Goal: Information Seeking & Learning: Understand process/instructions

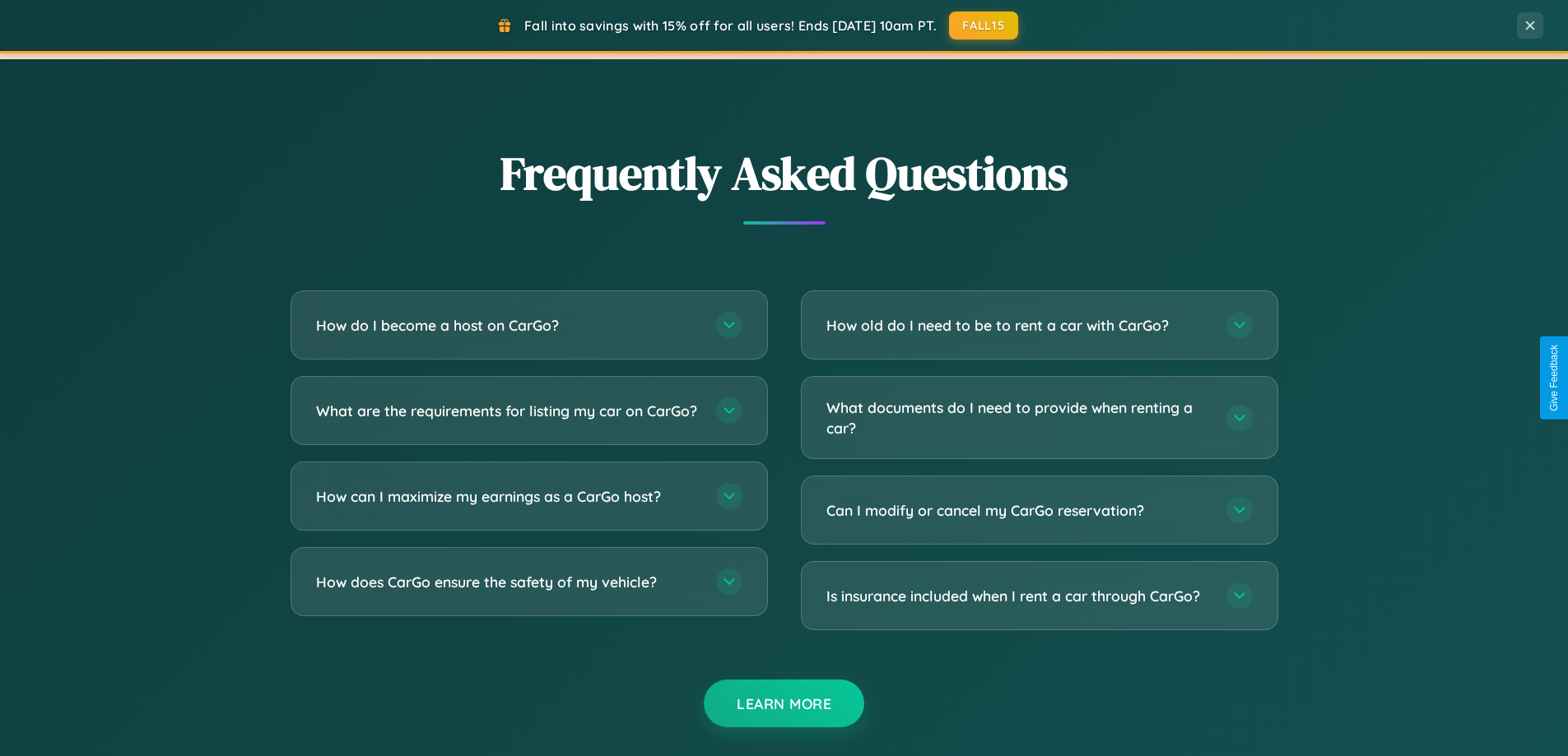
scroll to position [3165, 0]
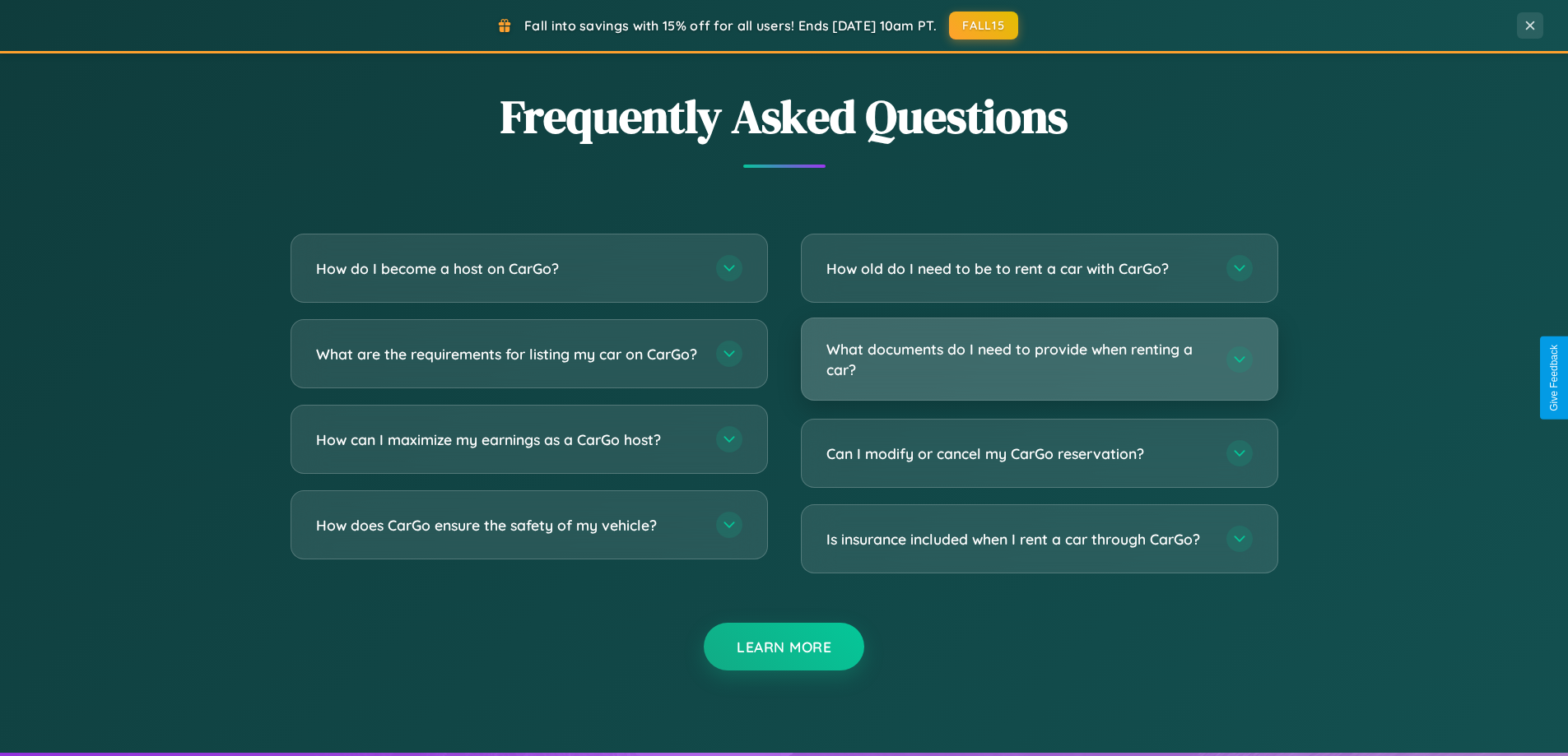
click at [1039, 360] on h3 "What documents do I need to provide when renting a car?" at bounding box center [1018, 359] width 384 height 40
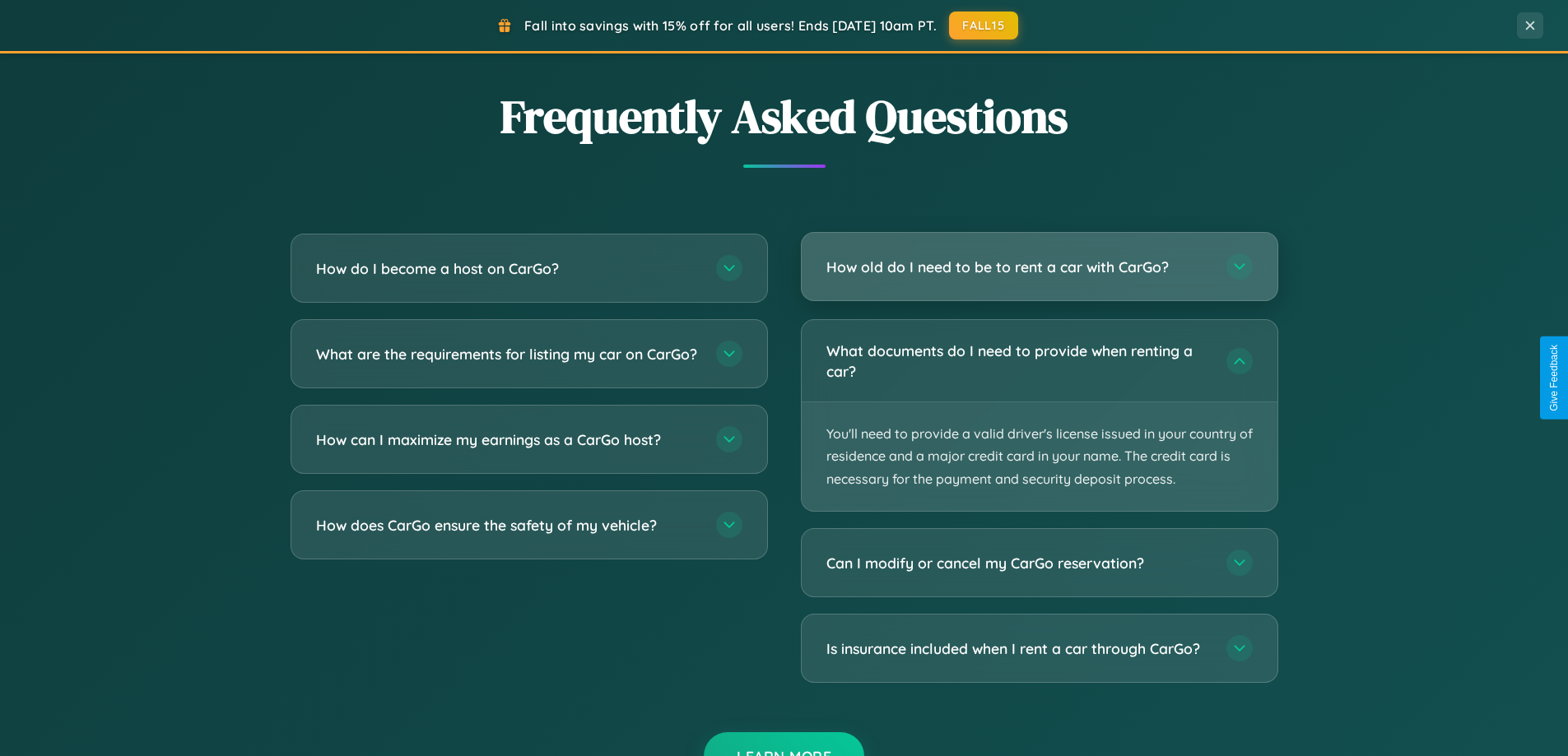
click at [1039, 267] on h3 "How old do I need to be to rent a car with CarGo?" at bounding box center [1018, 267] width 384 height 21
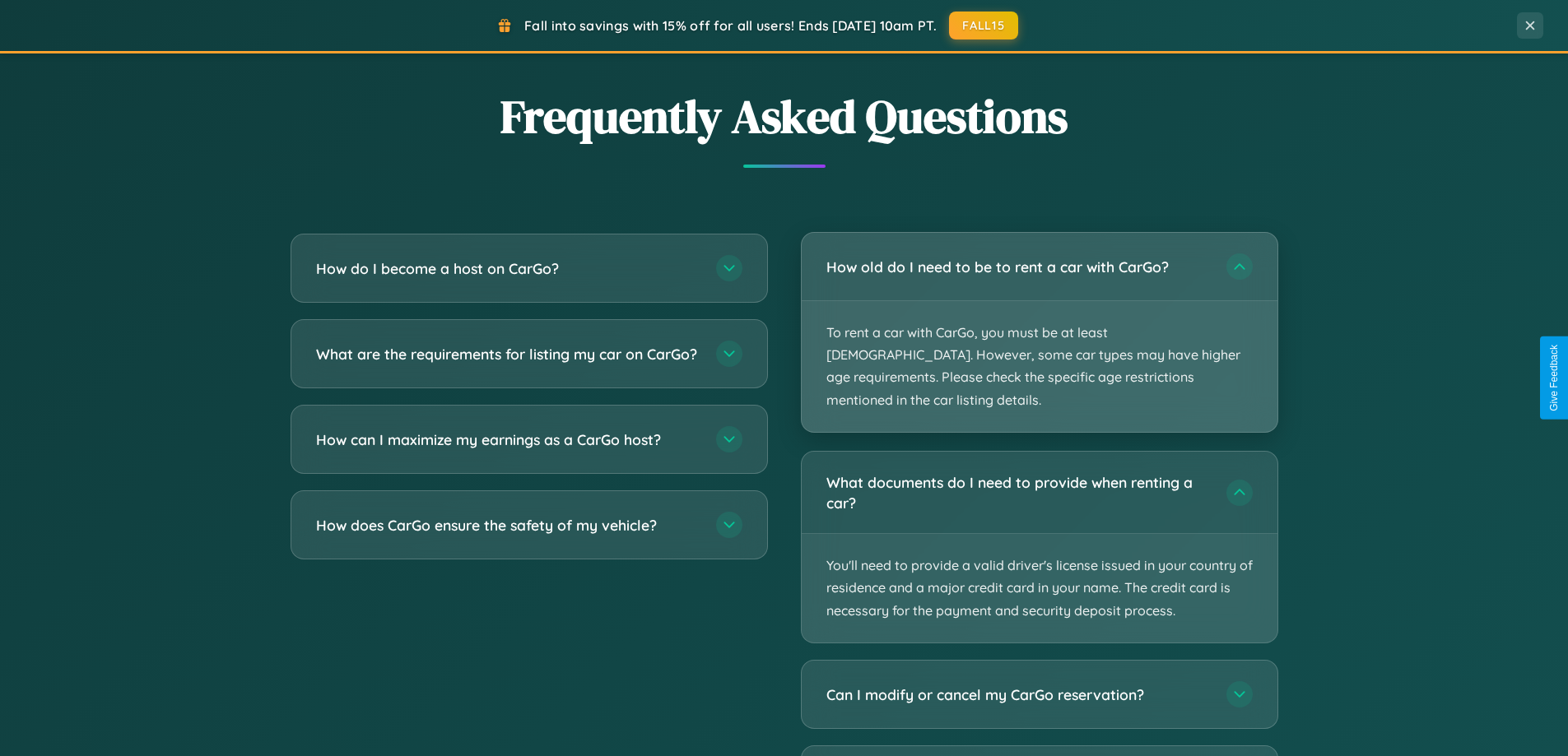
click at [1039, 321] on p "To rent a car with CarGo, you must be at least [DEMOGRAPHIC_DATA]. However, som…" at bounding box center [1040, 366] width 476 height 131
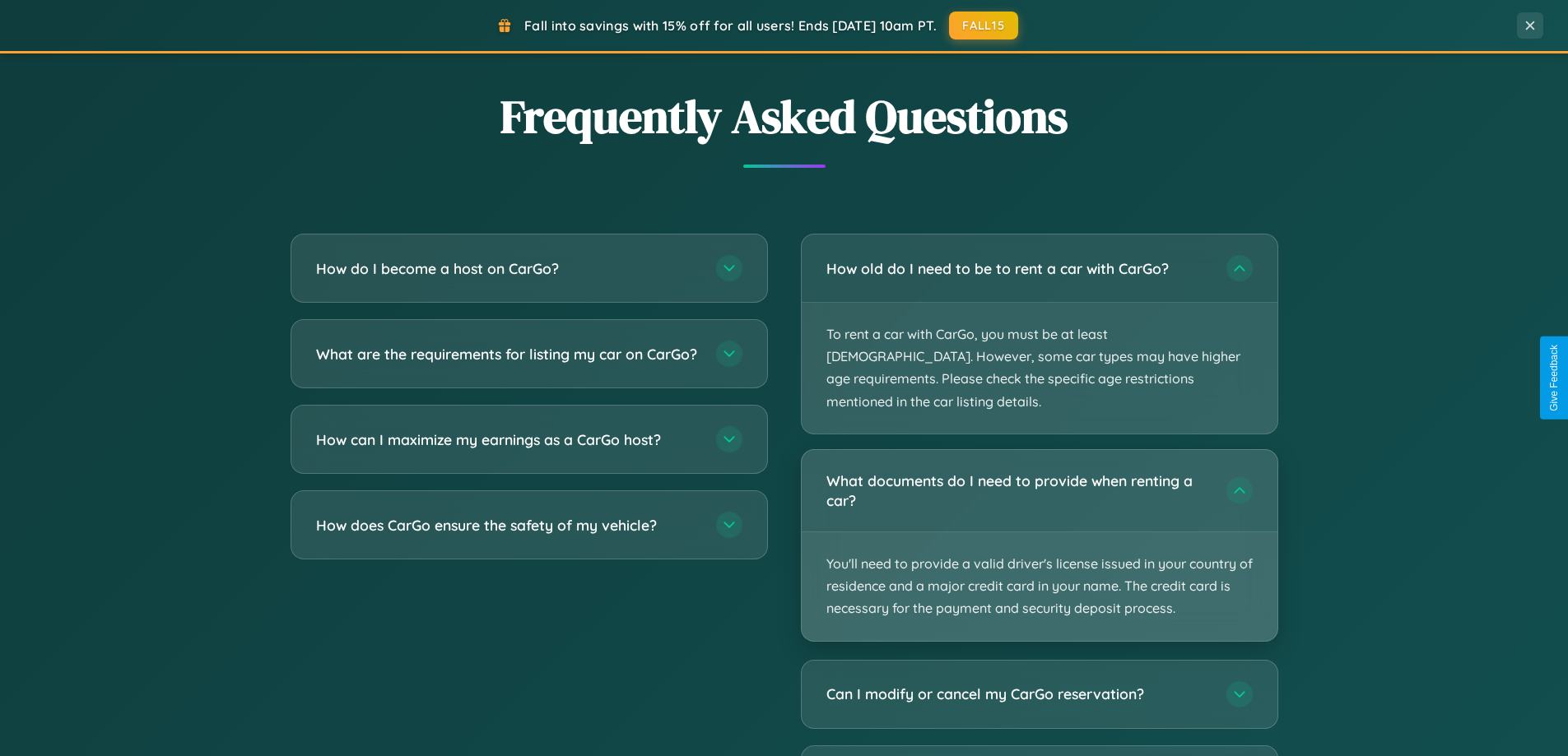
click at [1039, 532] on p "You'll need to provide a valid driver's license issued in your country of resid…" at bounding box center [1040, 587] width 476 height 108
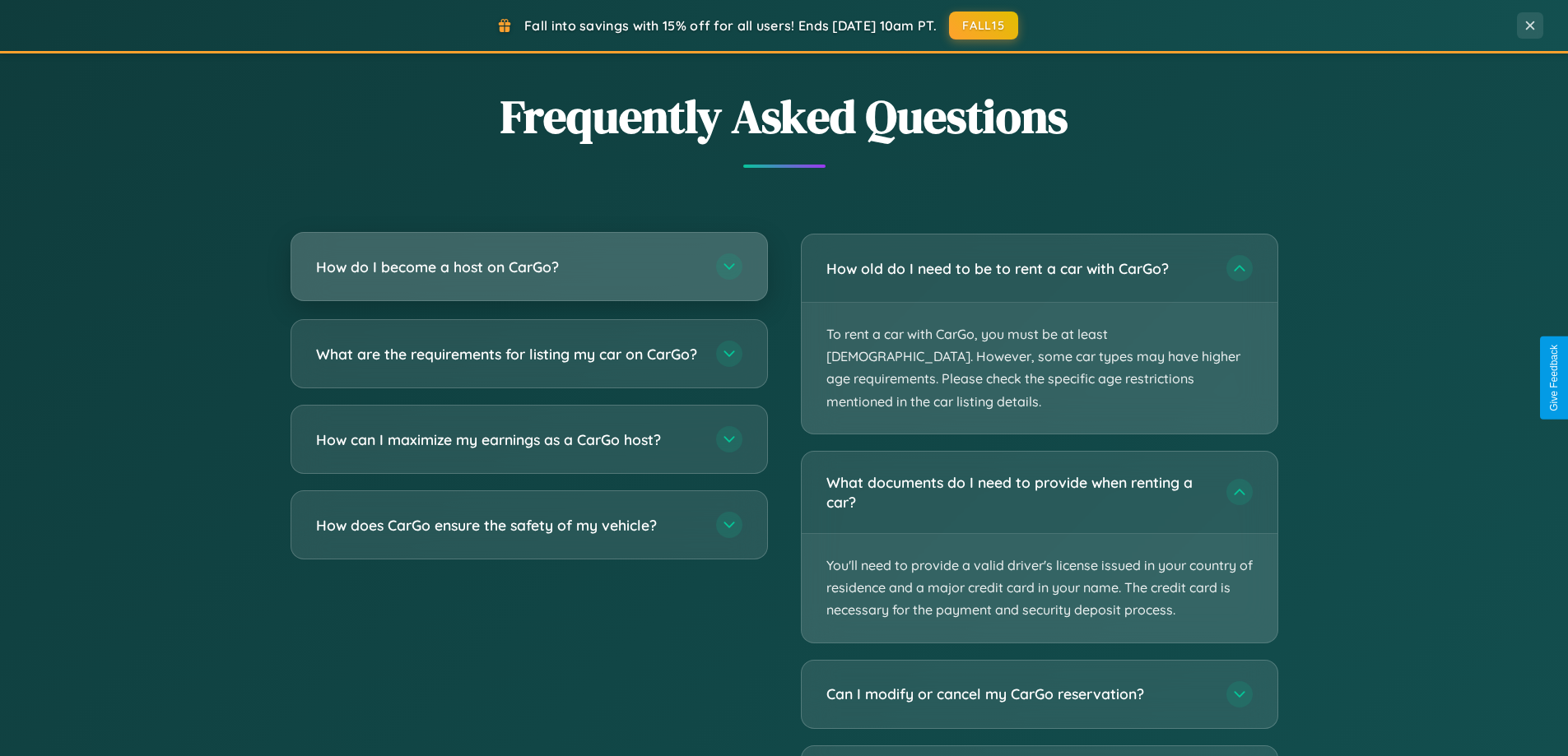
click at [528, 268] on h3 "How do I become a host on CarGo?" at bounding box center [508, 267] width 384 height 21
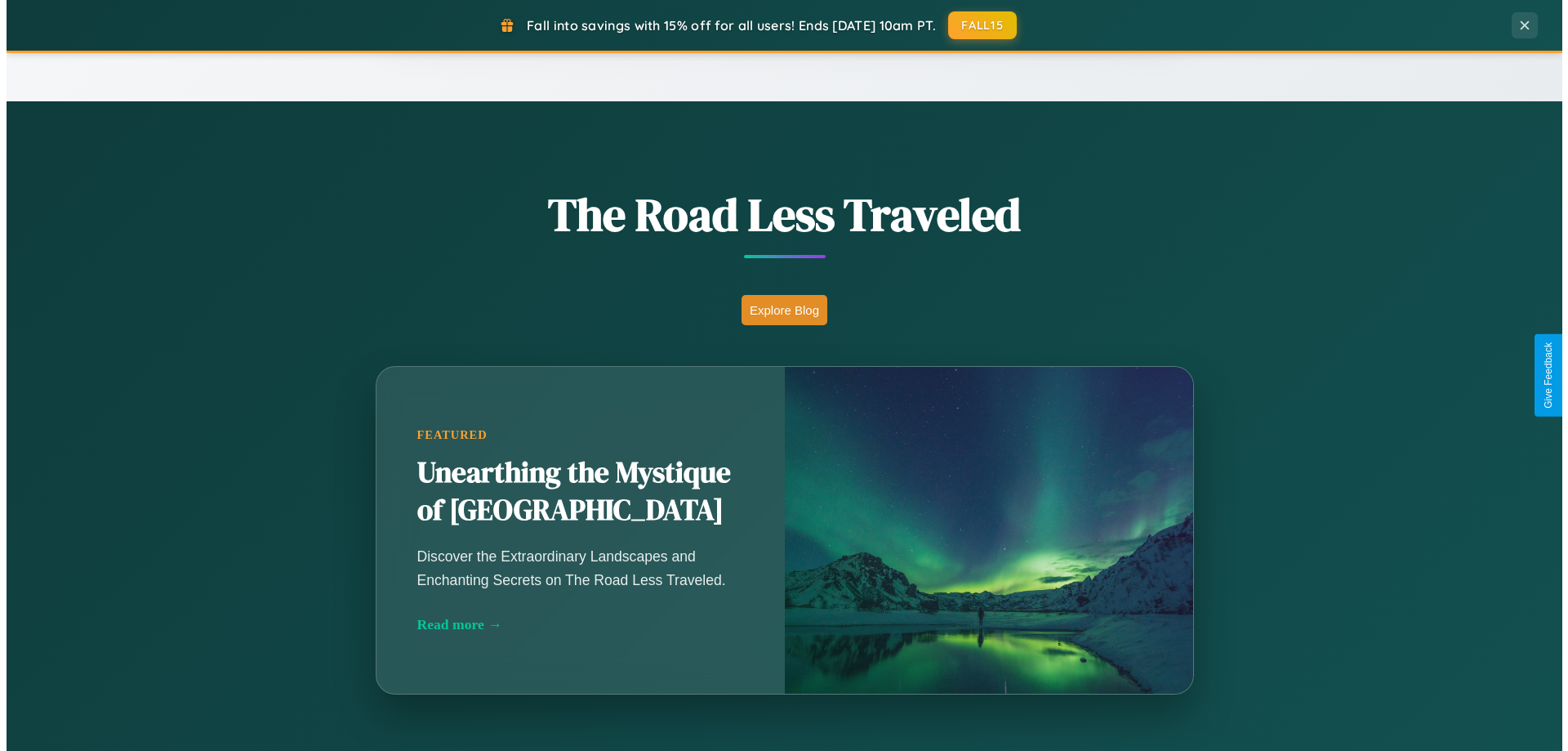
scroll to position [0, 0]
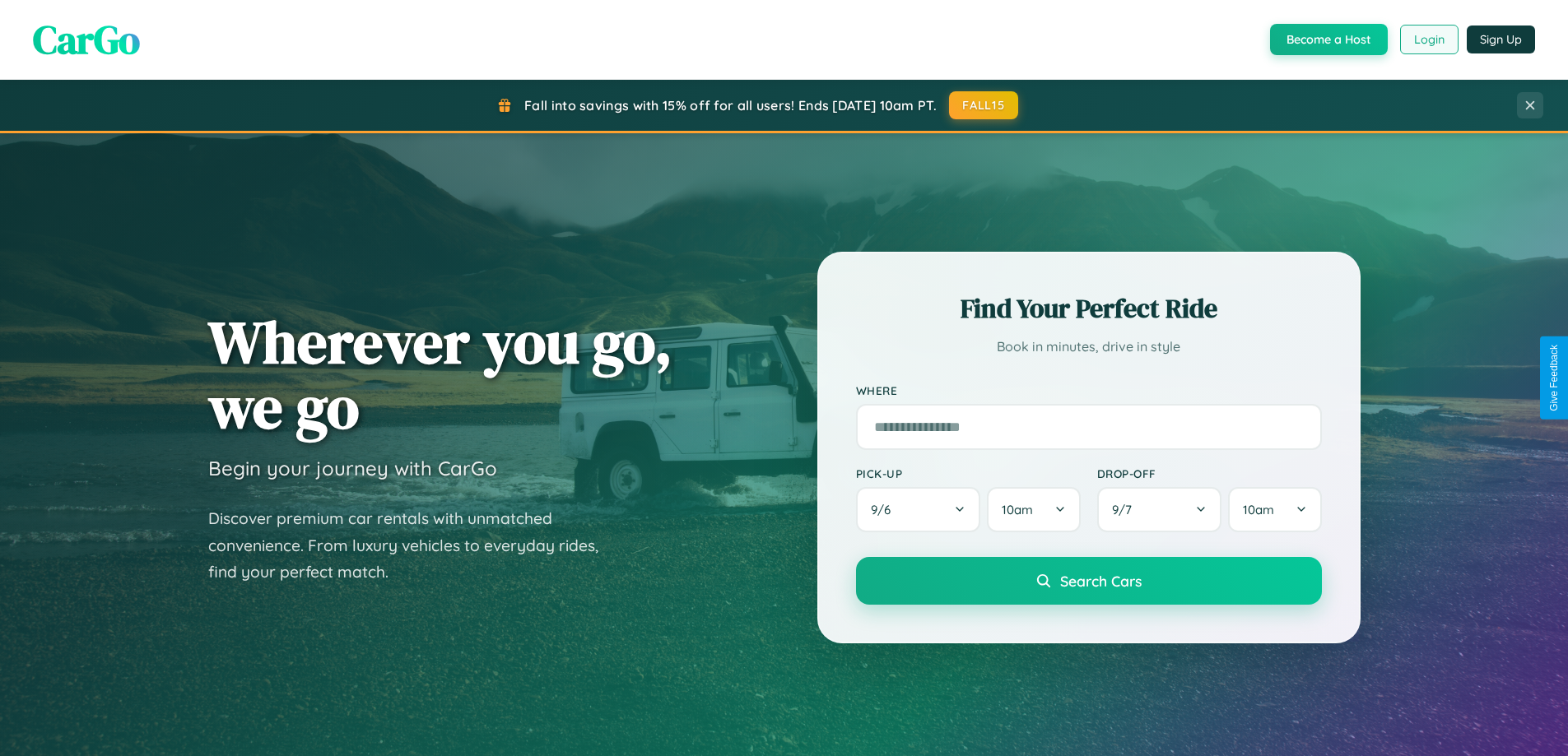
click at [1428, 40] on button "Login" at bounding box center [1429, 40] width 59 height 29
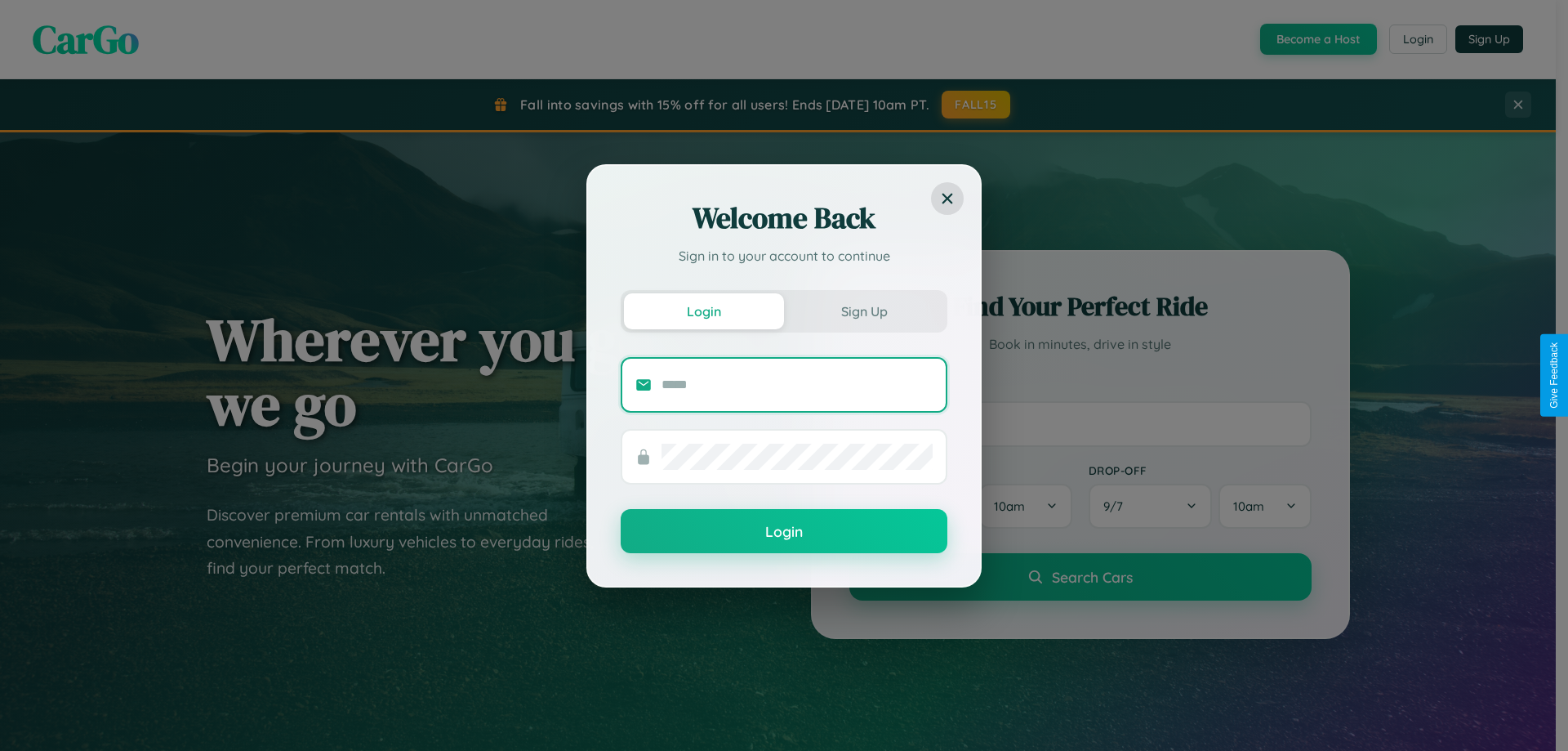
click at [797, 384] on input "text" at bounding box center [798, 384] width 272 height 26
type input "**********"
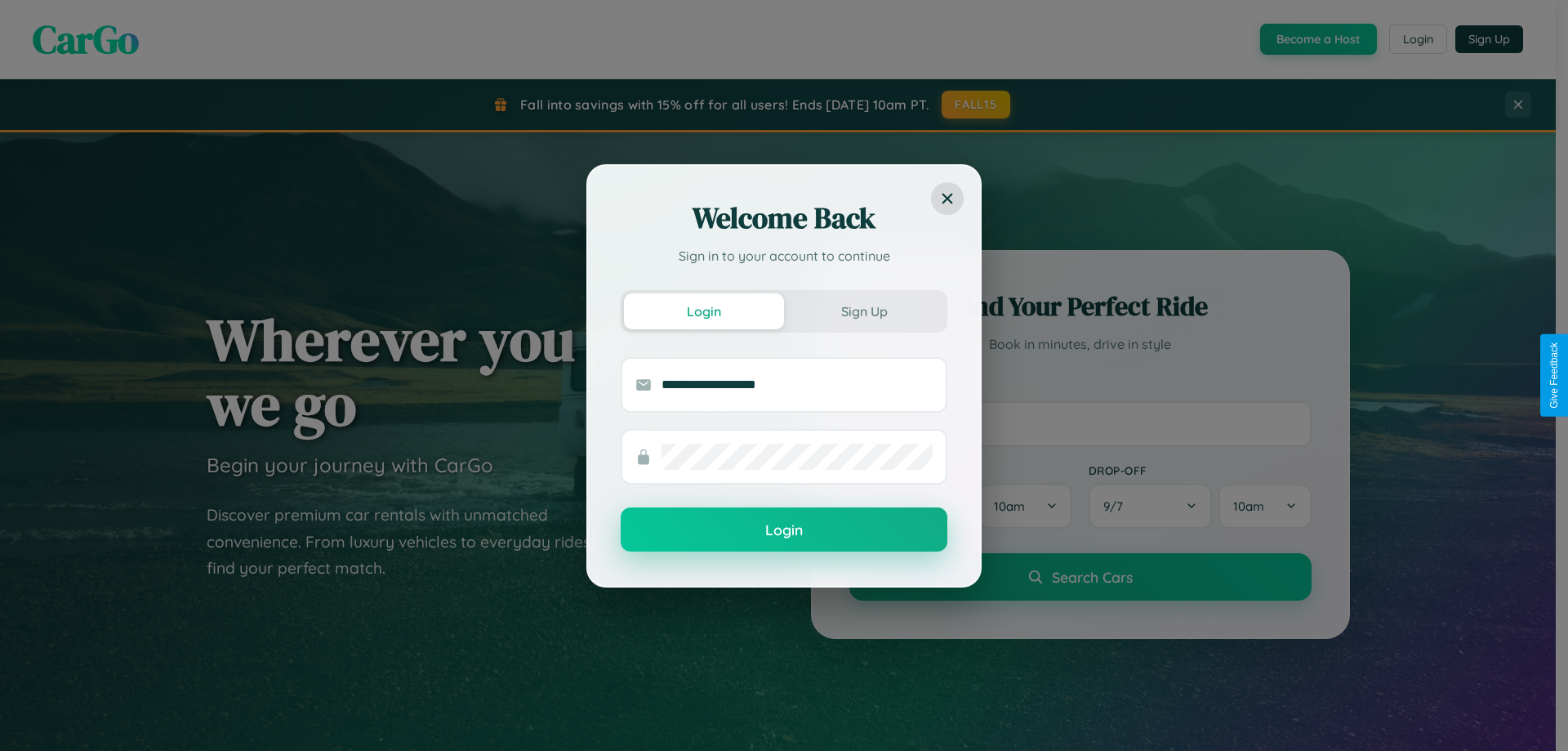
click at [784, 531] on button "Login" at bounding box center [784, 530] width 327 height 44
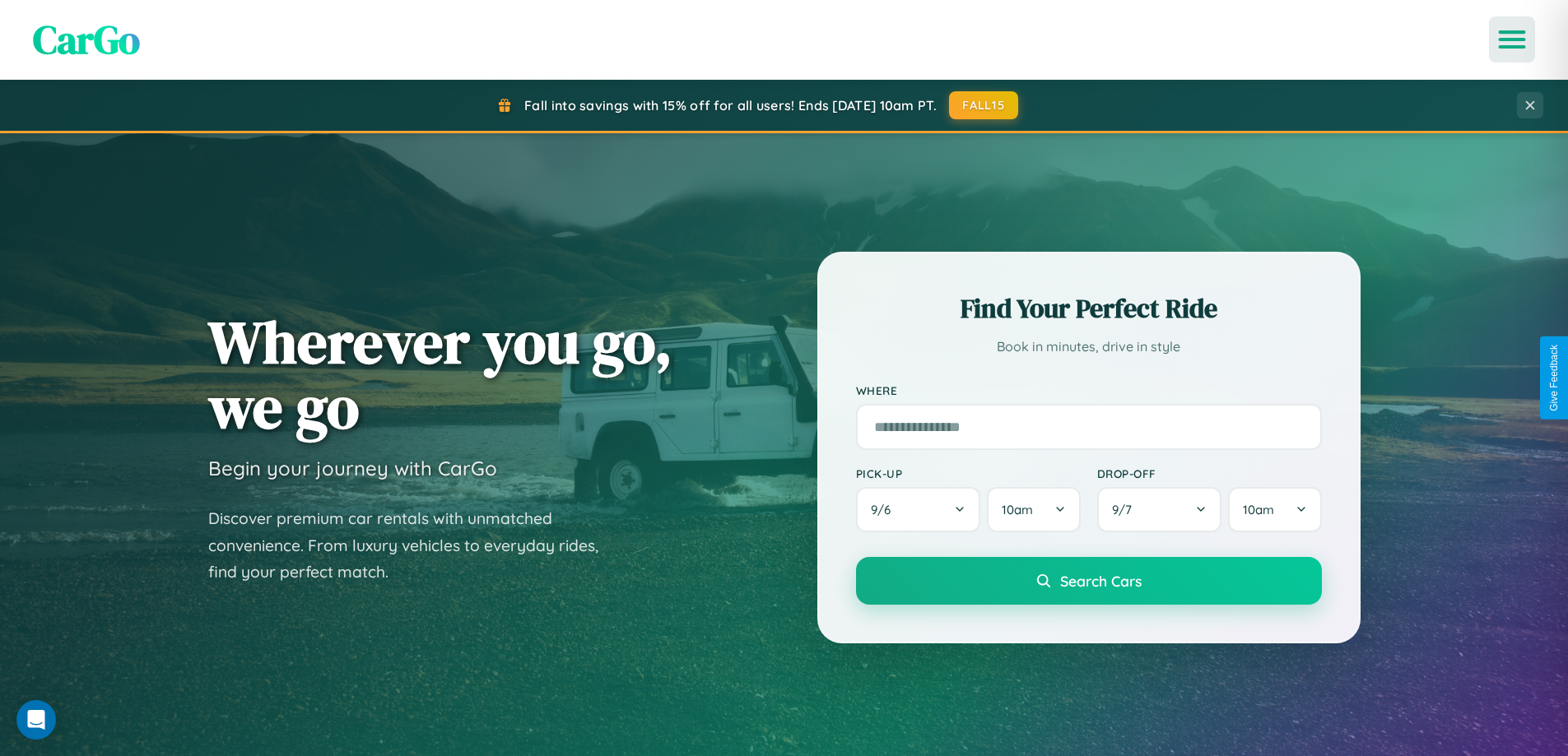
click at [1512, 40] on icon "Open menu" at bounding box center [1512, 39] width 24 height 15
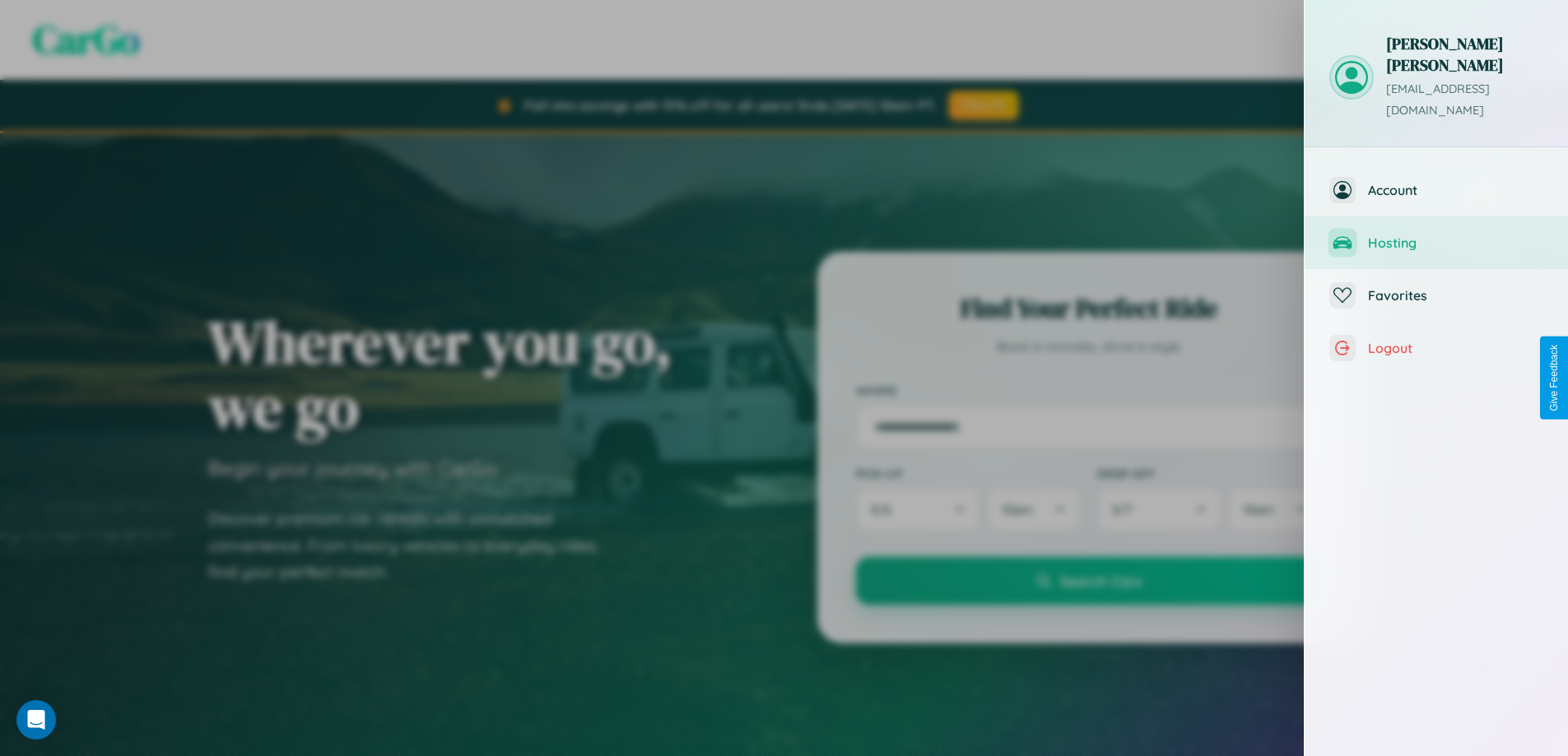
click at [1436, 235] on span "Hosting" at bounding box center [1456, 243] width 176 height 16
